Goal: Check status: Check status

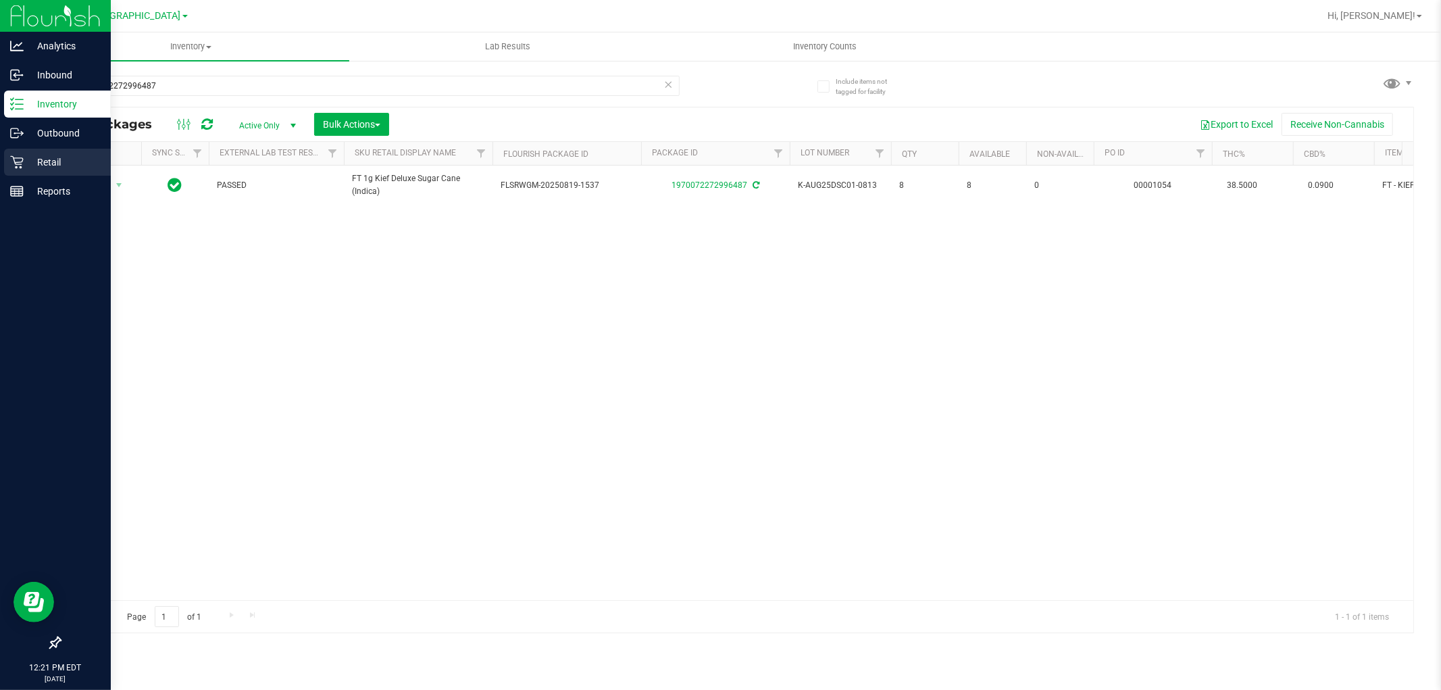
click at [30, 154] on p "Retail" at bounding box center [64, 162] width 81 height 16
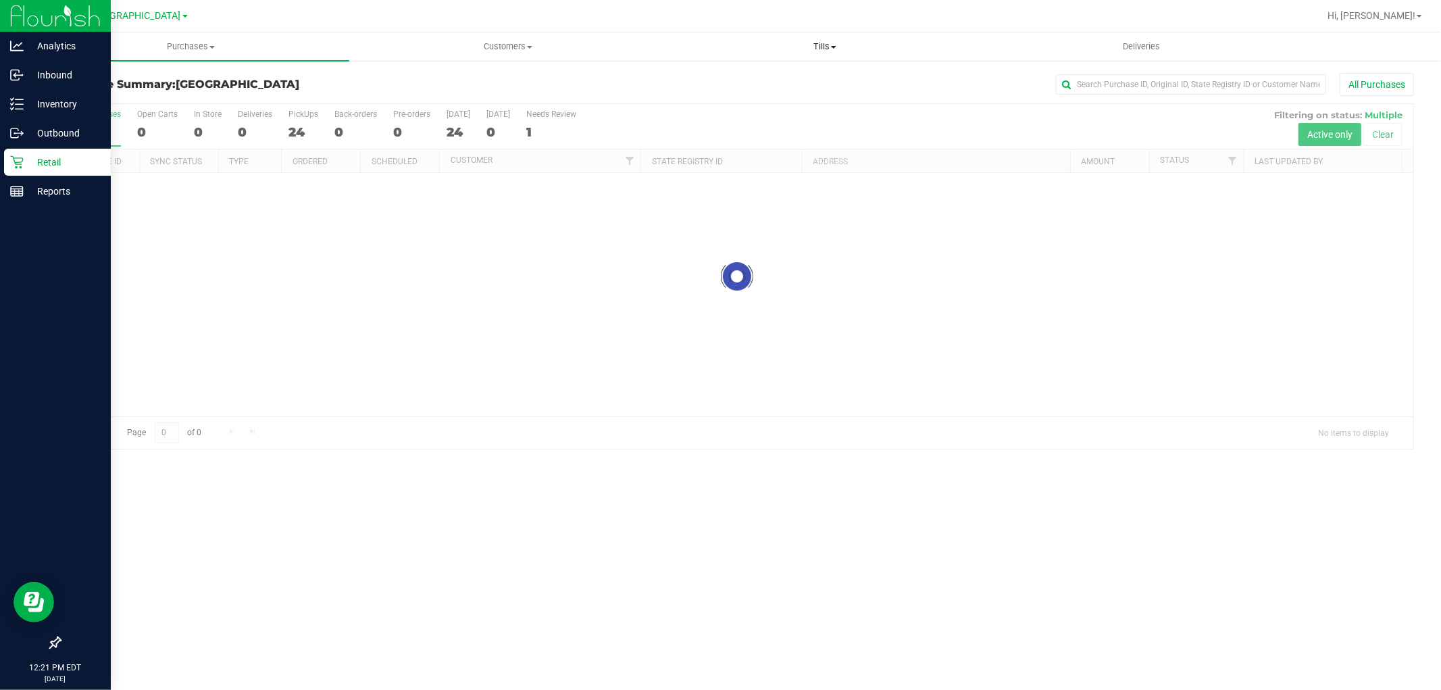
click at [834, 46] on span at bounding box center [833, 47] width 5 height 3
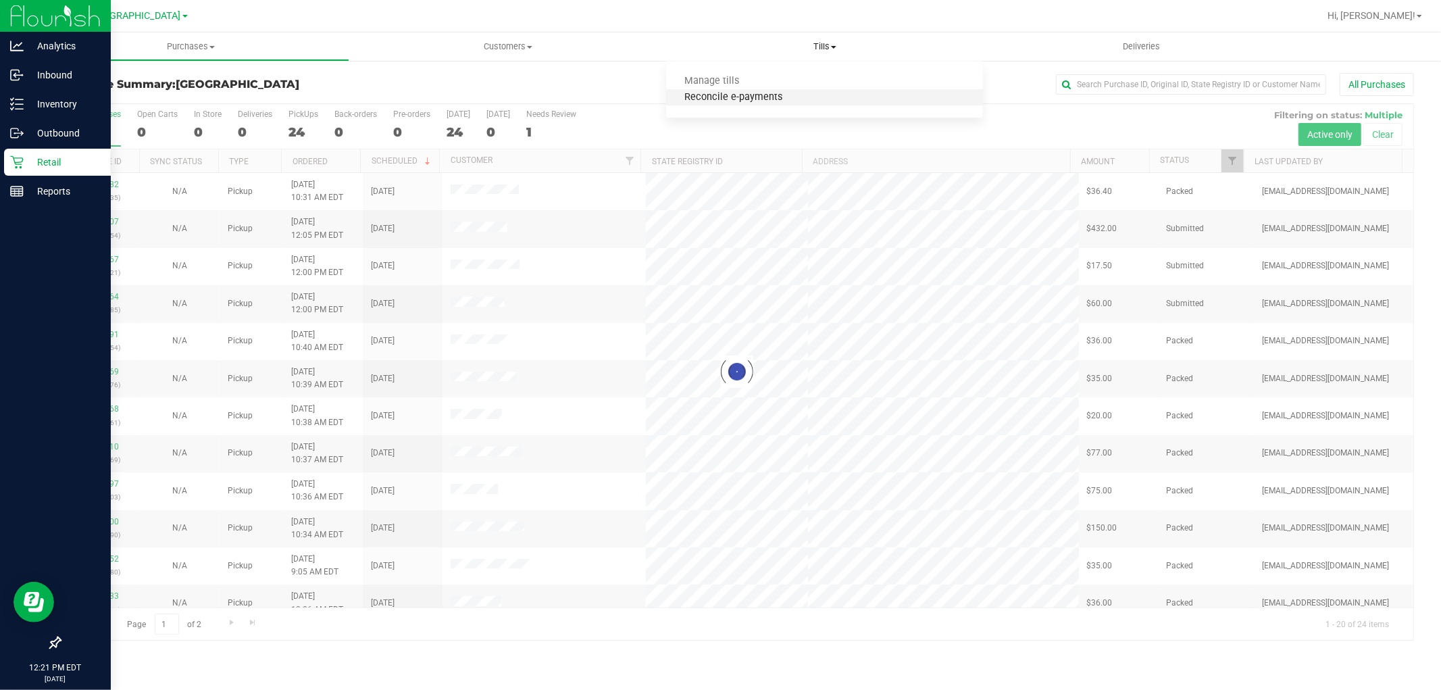
click at [734, 101] on span "Reconcile e-payments" at bounding box center [733, 97] width 134 height 11
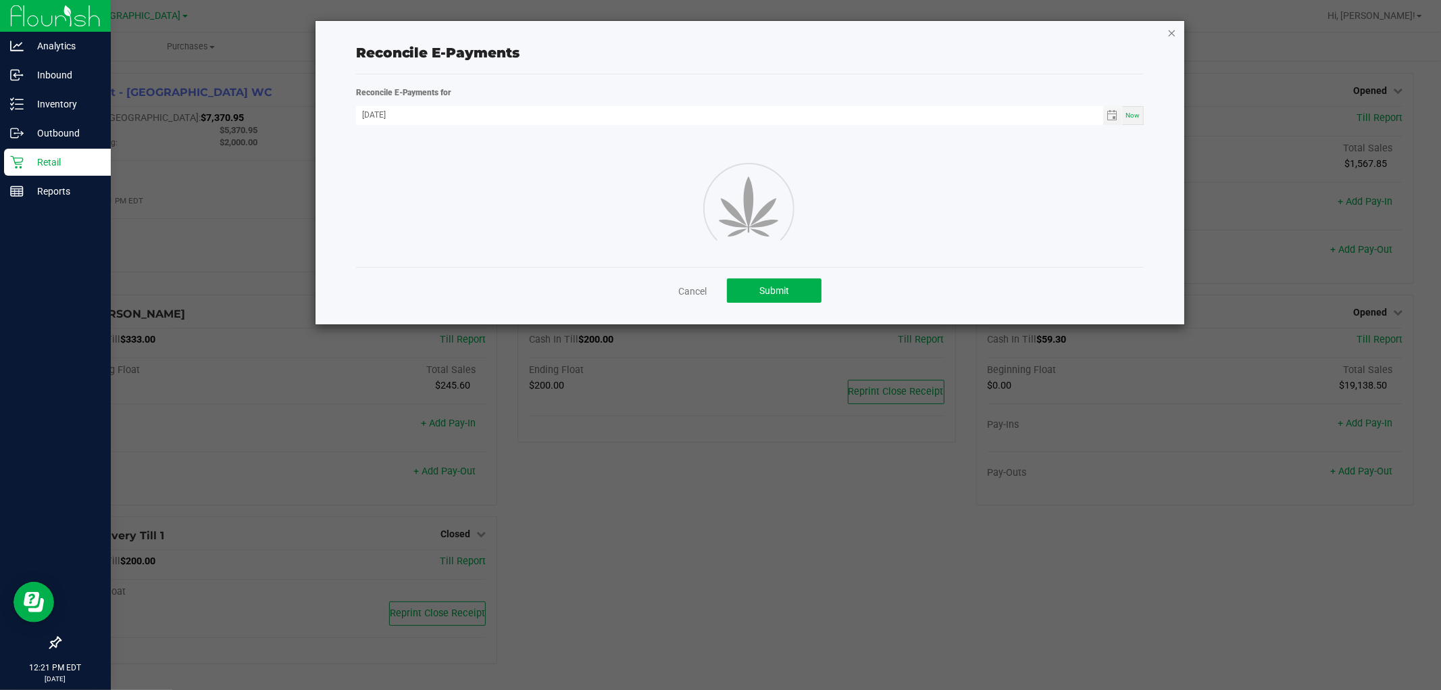
click at [1173, 35] on icon "button" at bounding box center [1171, 32] width 9 height 16
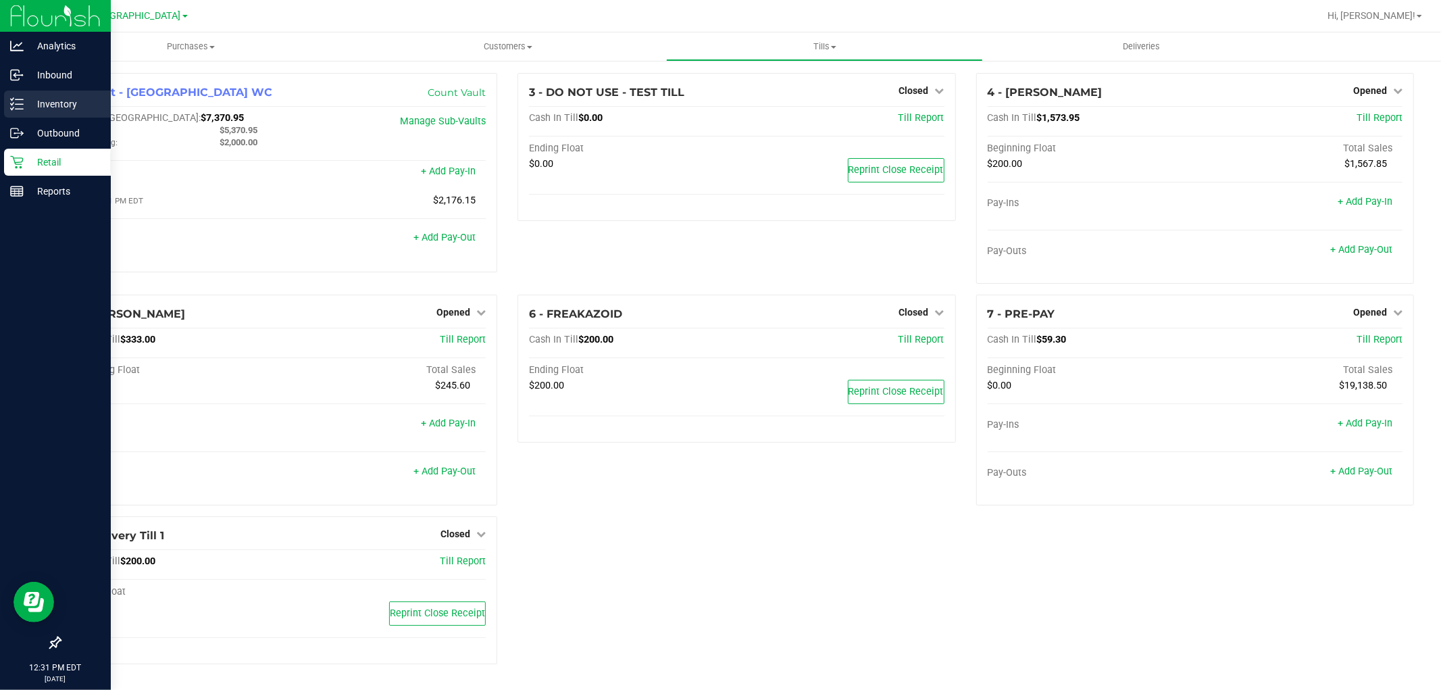
click at [65, 91] on div "Inventory" at bounding box center [57, 104] width 107 height 27
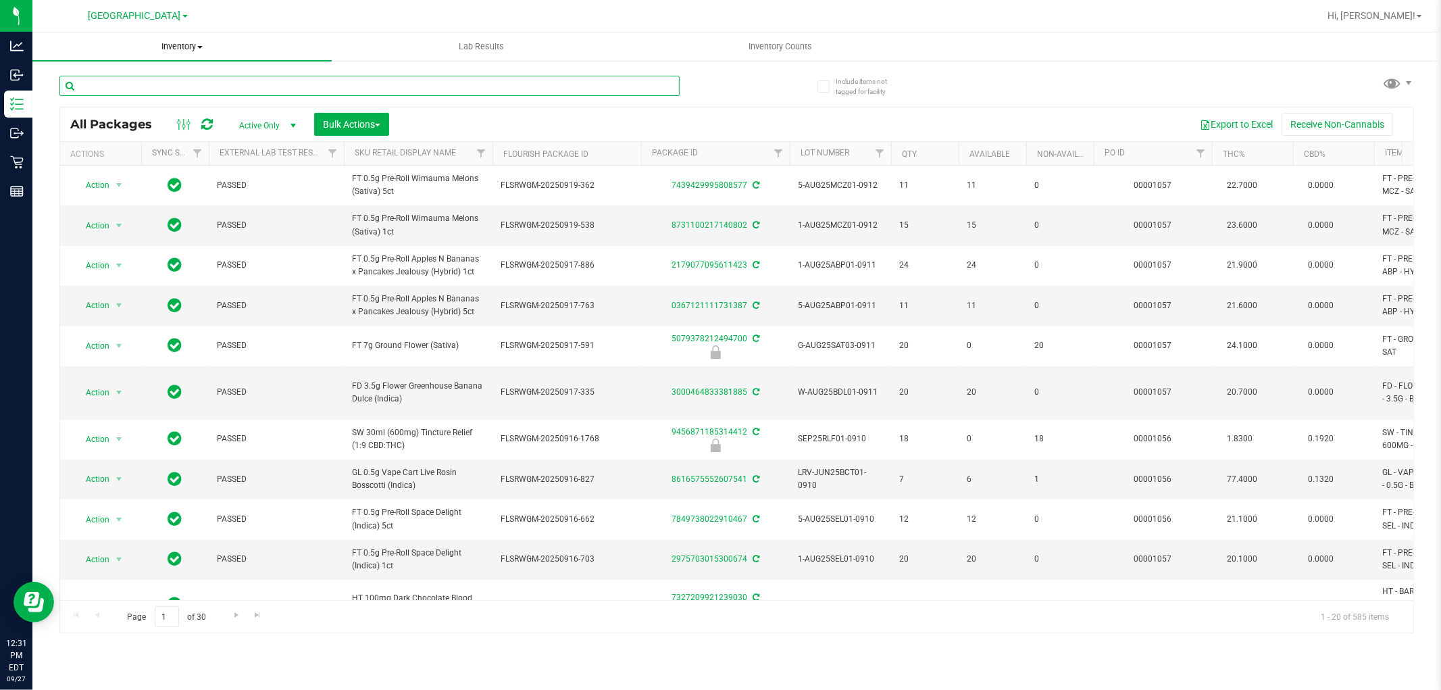
click at [216, 88] on input "text" at bounding box center [369, 86] width 620 height 20
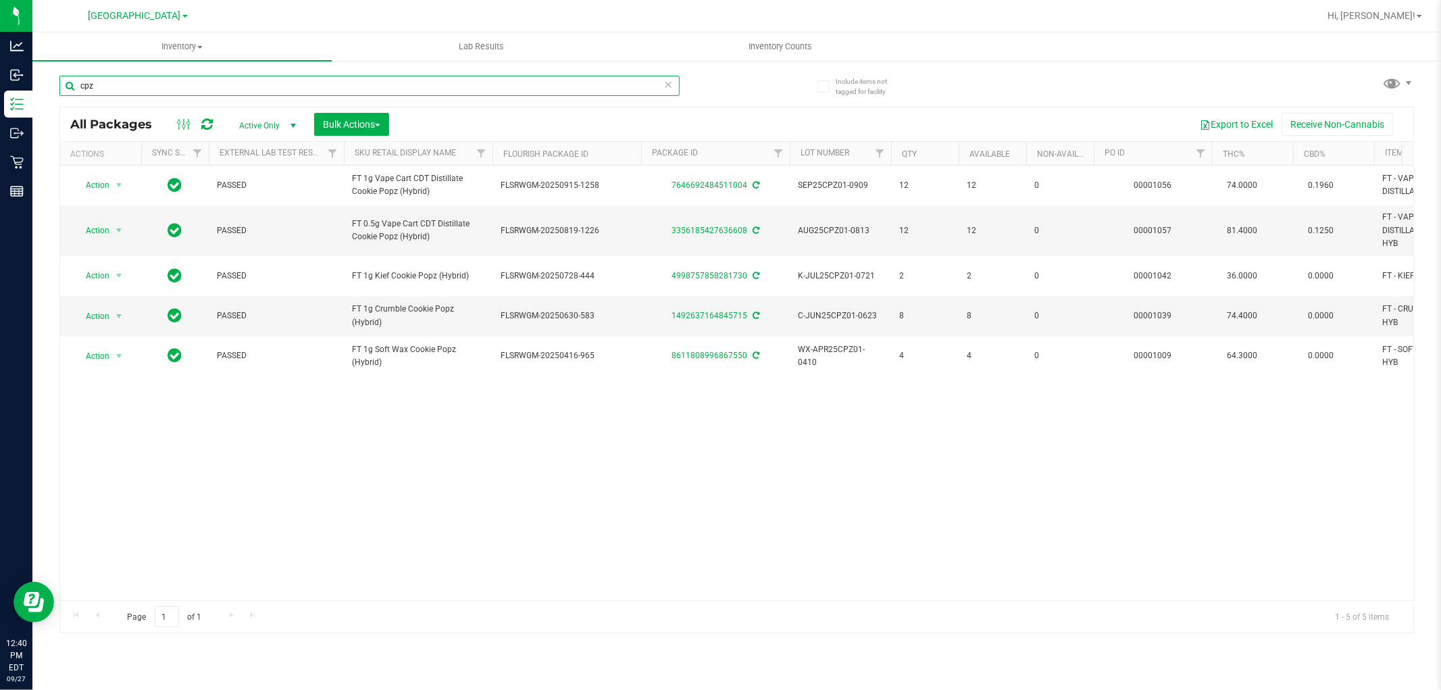
type input "cpz"
click at [794, 50] on span "Inventory Counts" at bounding box center [781, 47] width 100 height 12
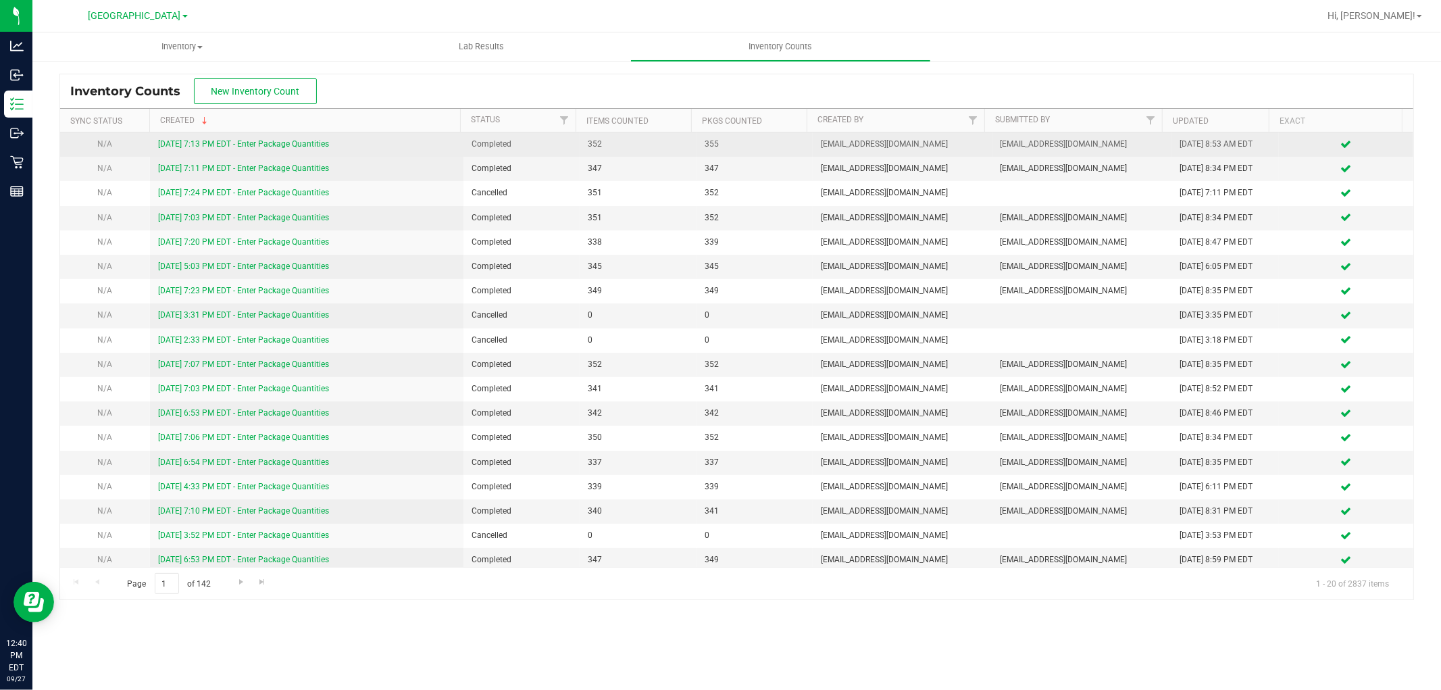
click at [307, 147] on link "[DATE] 7:13 PM EDT - Enter Package Quantities" at bounding box center [243, 143] width 171 height 9
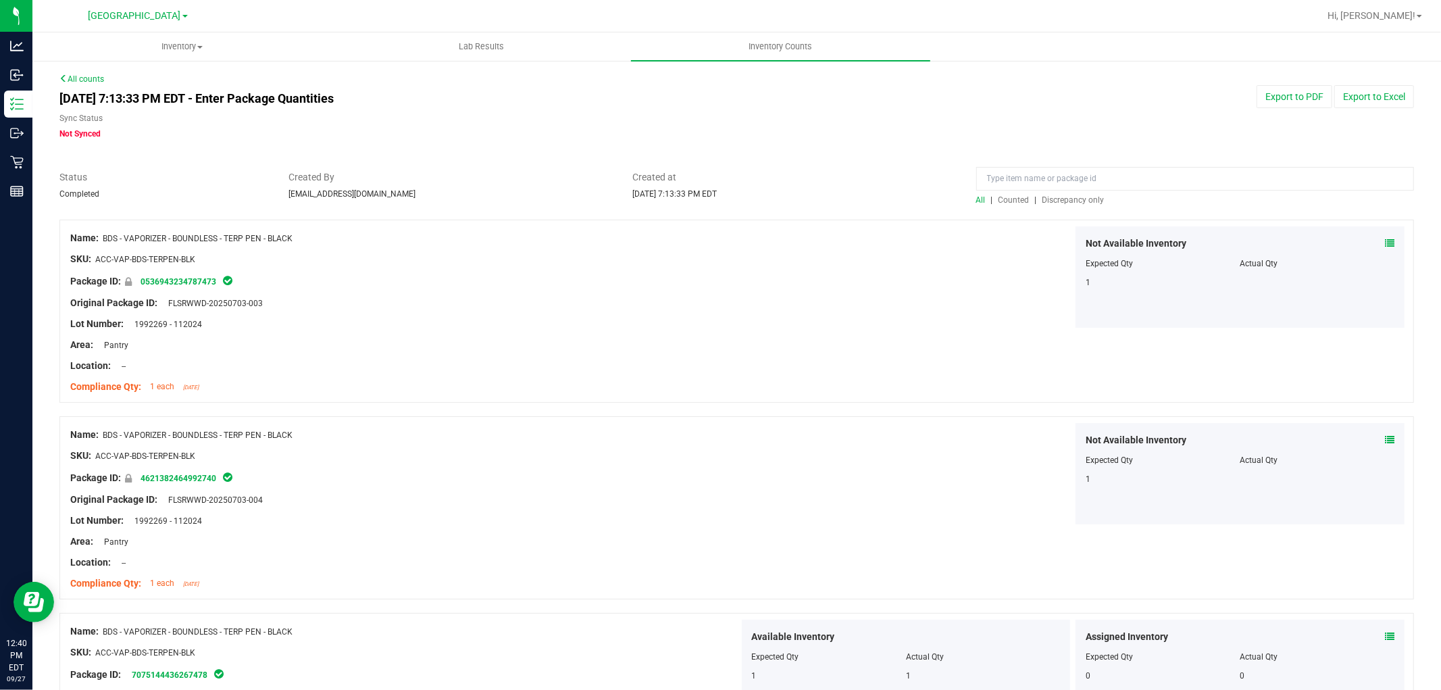
click at [1091, 196] on span "Discrepancy only" at bounding box center [1073, 199] width 62 height 9
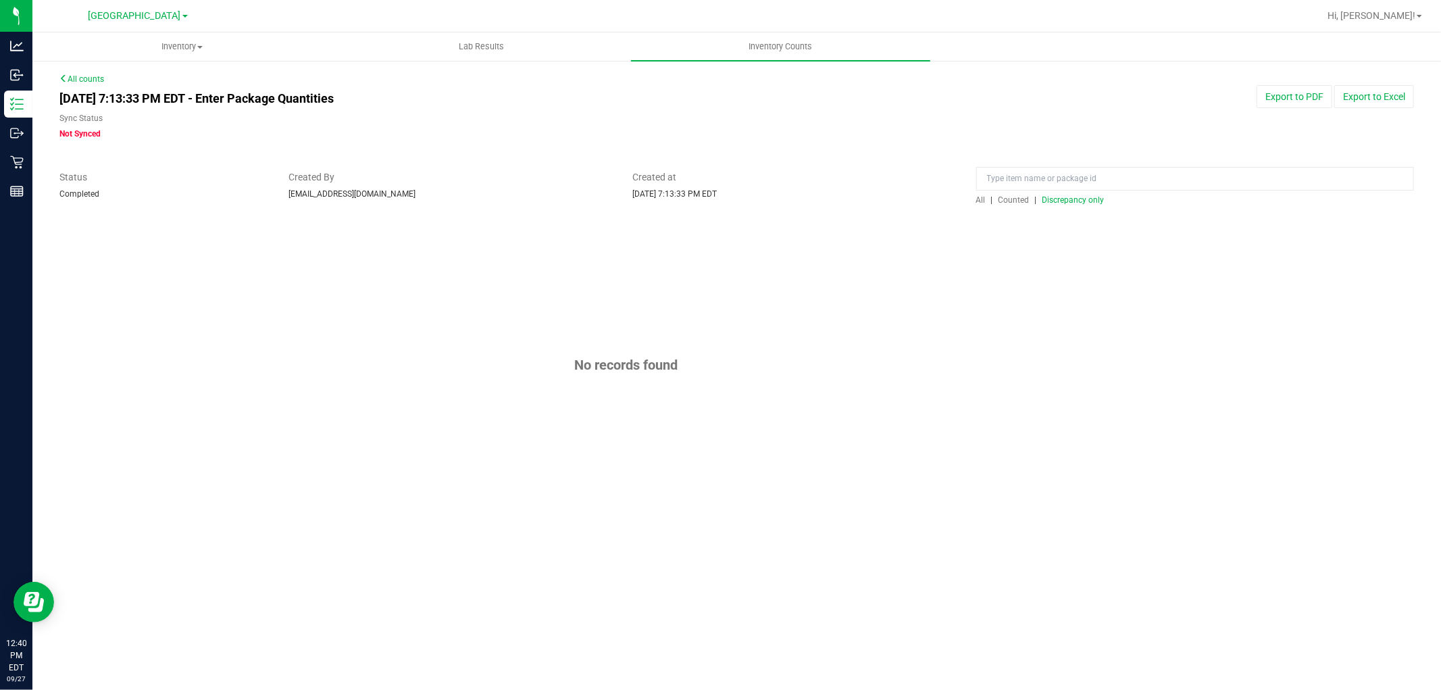
click at [1206, 259] on div "No records found" at bounding box center [736, 365] width 1354 height 291
